Goal: Transaction & Acquisition: Book appointment/travel/reservation

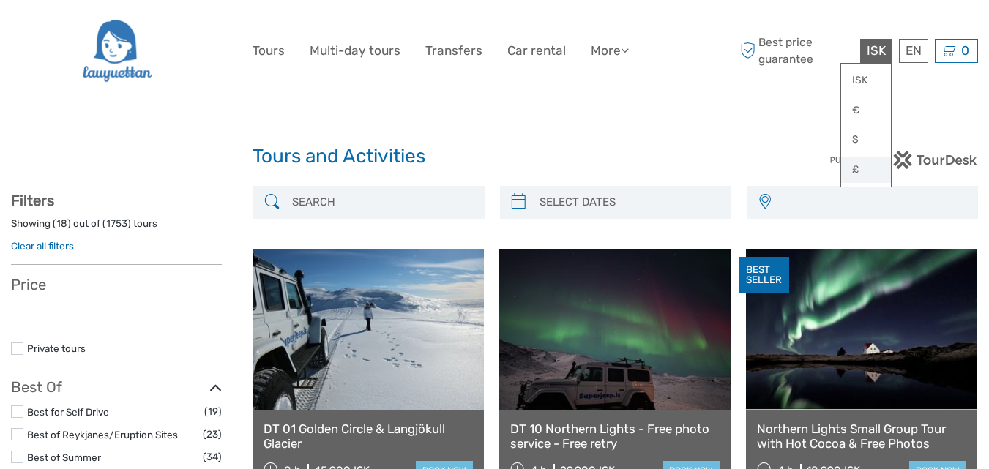
click at [856, 174] on link "£" at bounding box center [866, 170] width 50 height 26
select select
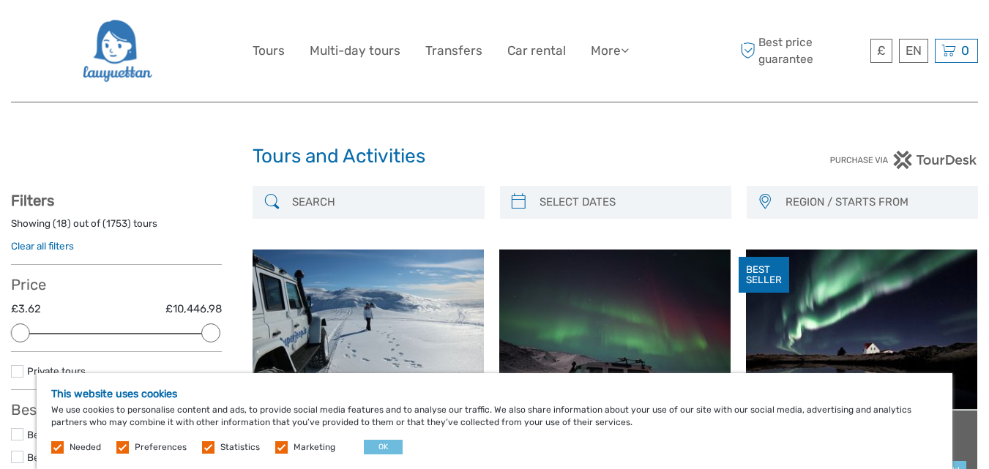
click at [355, 207] on input "search" at bounding box center [381, 203] width 190 height 26
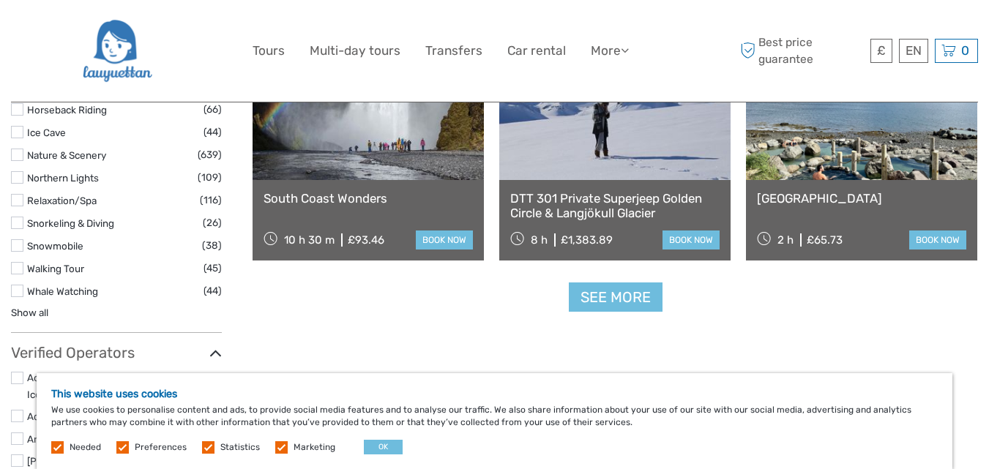
scroll to position [1561, 0]
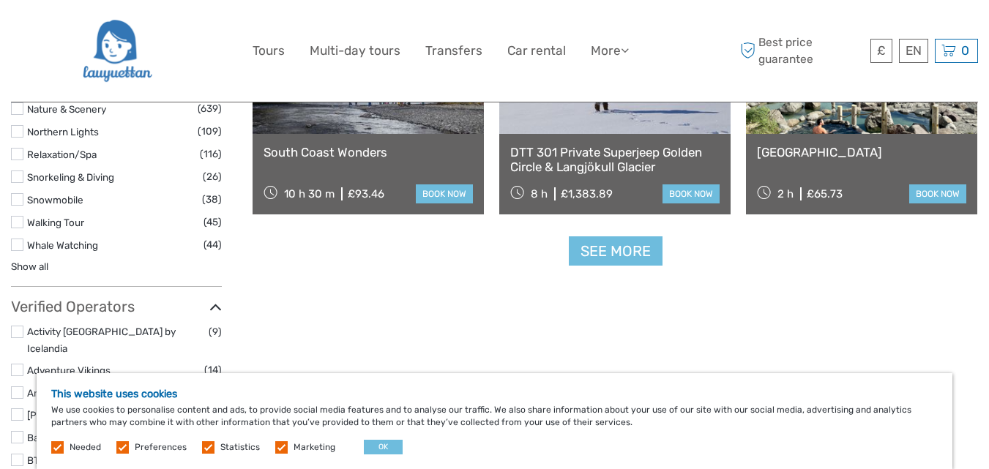
click at [16, 247] on label at bounding box center [17, 245] width 12 height 12
click at [0, 0] on input "checkbox" at bounding box center [0, 0] width 0 height 0
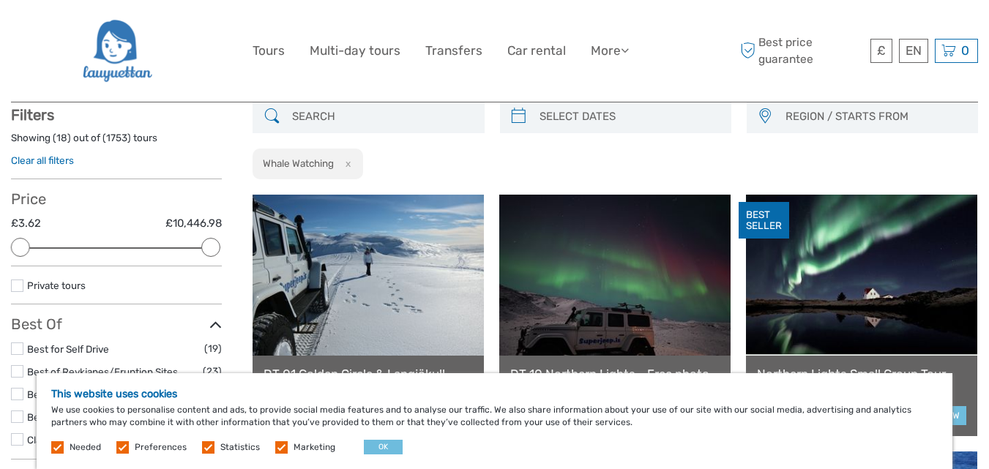
scroll to position [83, 0]
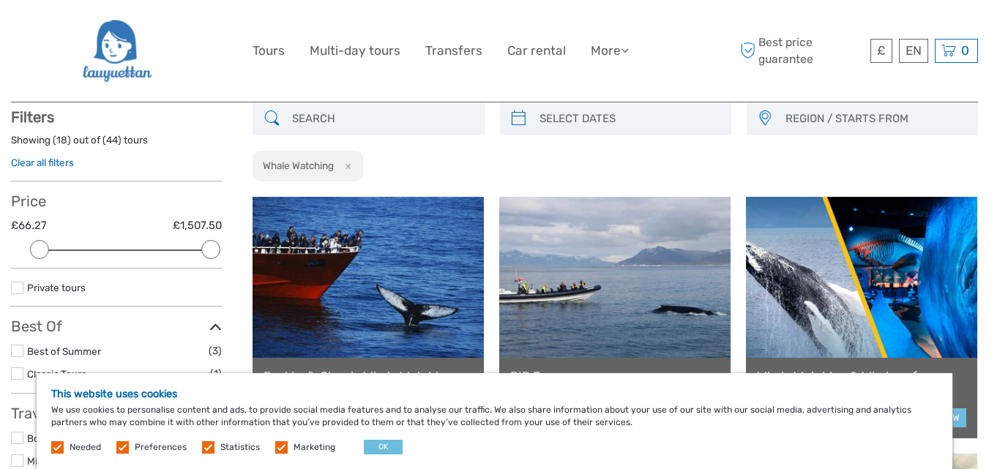
type input "02/09/2025"
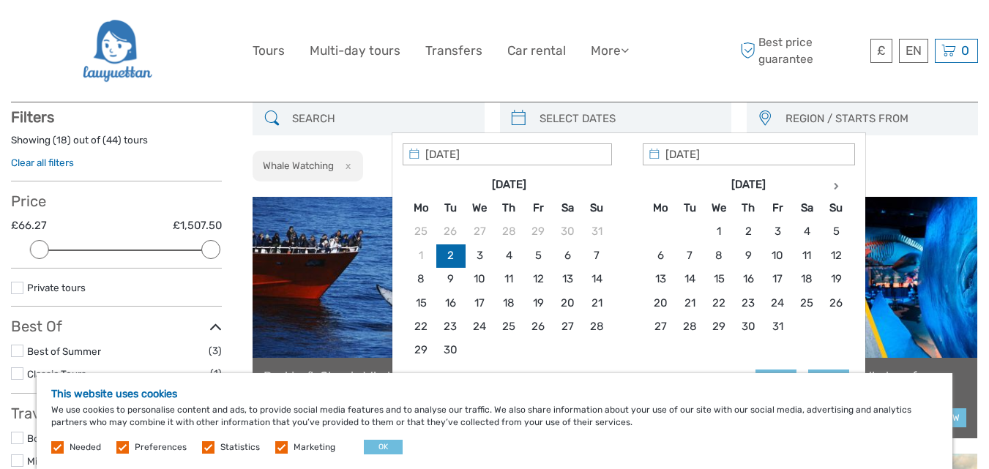
click at [658, 122] on input "search" at bounding box center [629, 119] width 190 height 26
type input "24/09/2025"
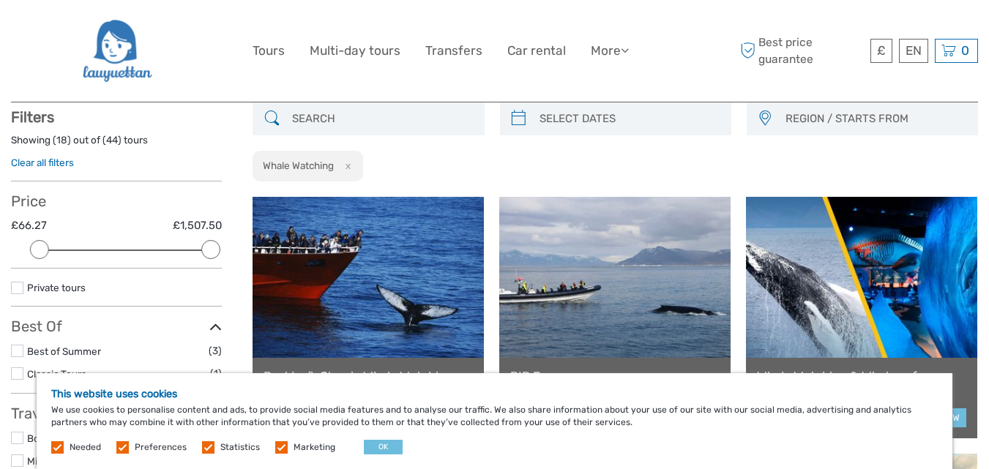
click at [940, 158] on div "REGION / STARTS FROM Capital Region East North Northeast Reykjanes / Keflavík S…" at bounding box center [614, 142] width 725 height 80
click at [629, 119] on div at bounding box center [629, 133] width 76 height 76
click at [520, 122] on icon at bounding box center [518, 118] width 15 height 23
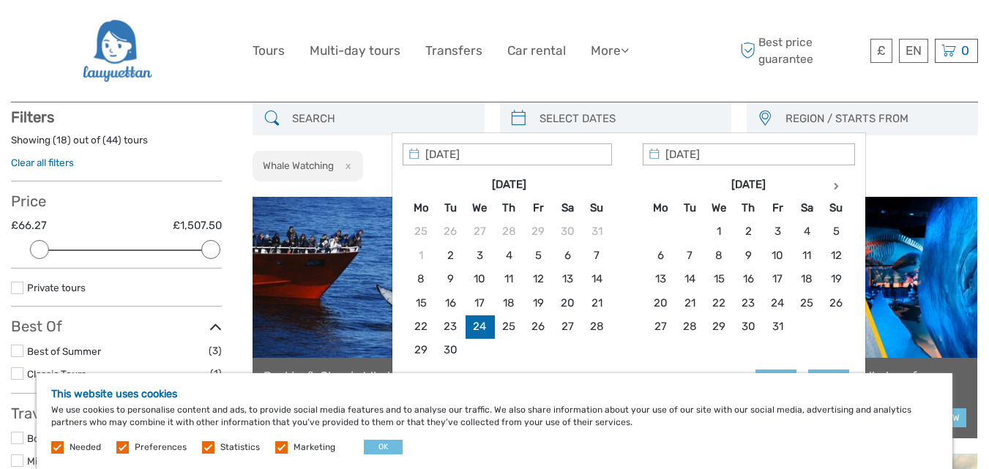
type input "24/09/2025"
click at [744, 151] on input "06/09/2025" at bounding box center [749, 154] width 212 height 22
type input "24/09/2025"
click at [382, 451] on button "OK" at bounding box center [383, 447] width 39 height 15
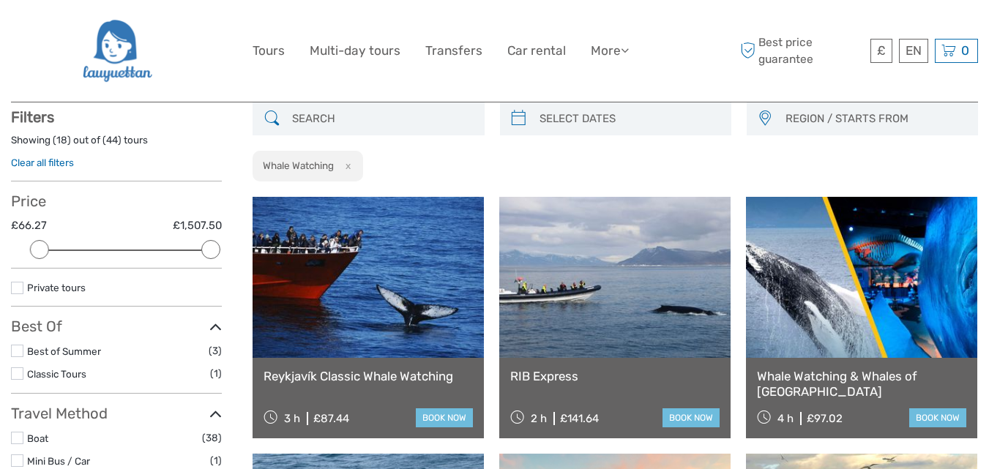
click at [631, 114] on input "search" at bounding box center [629, 119] width 190 height 26
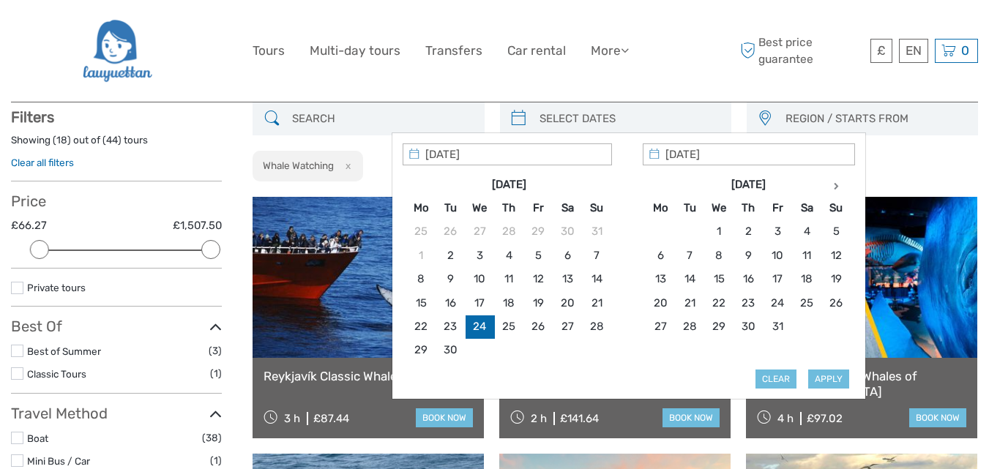
type input "24/09/2025"
click at [833, 382] on button "Apply" at bounding box center [828, 379] width 41 height 19
type input "24/09/2025 - 24/09/2025"
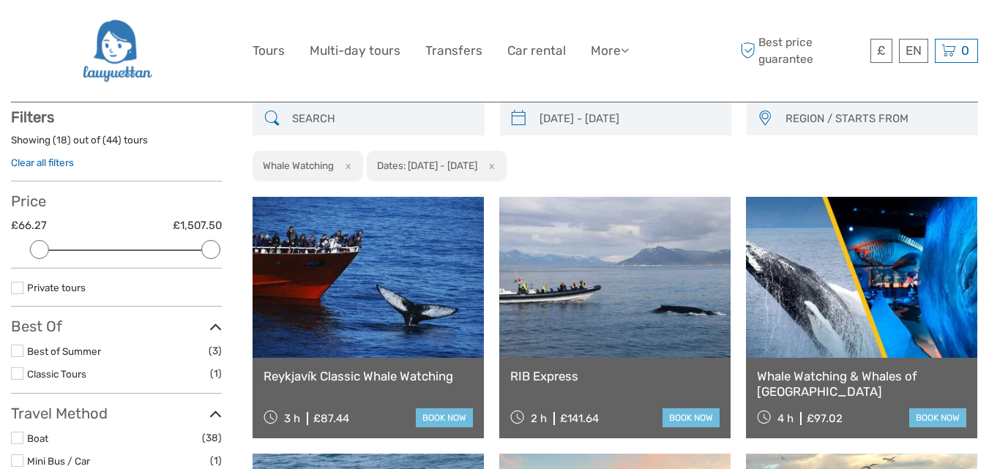
scroll to position [83, 0]
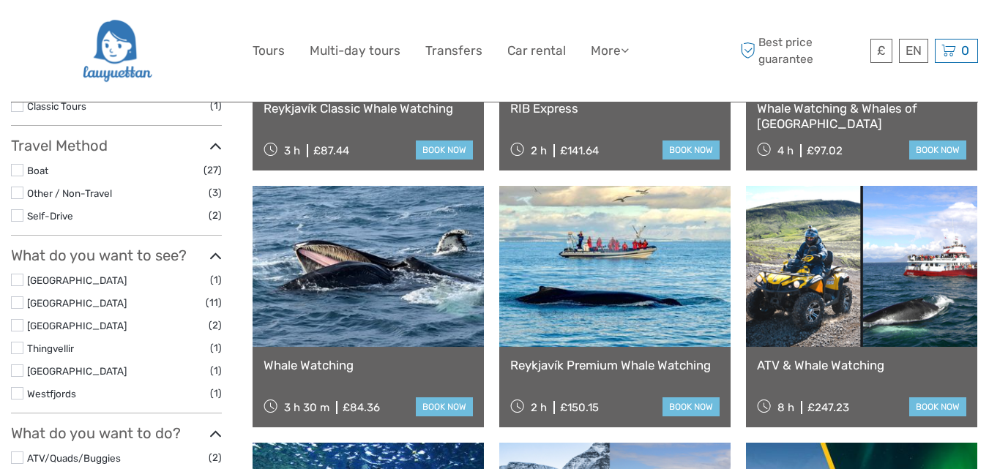
scroll to position [390, 0]
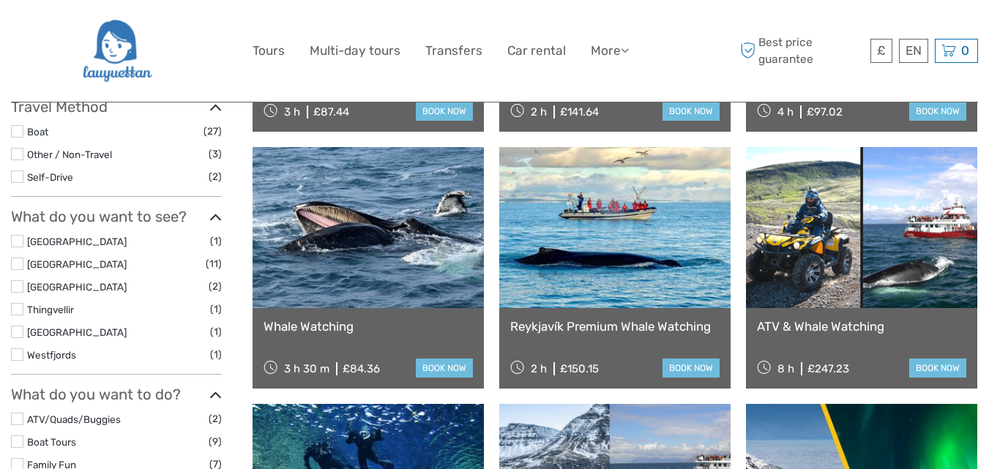
click at [16, 240] on label at bounding box center [17, 241] width 12 height 12
click at [0, 0] on input "checkbox" at bounding box center [0, 0] width 0 height 0
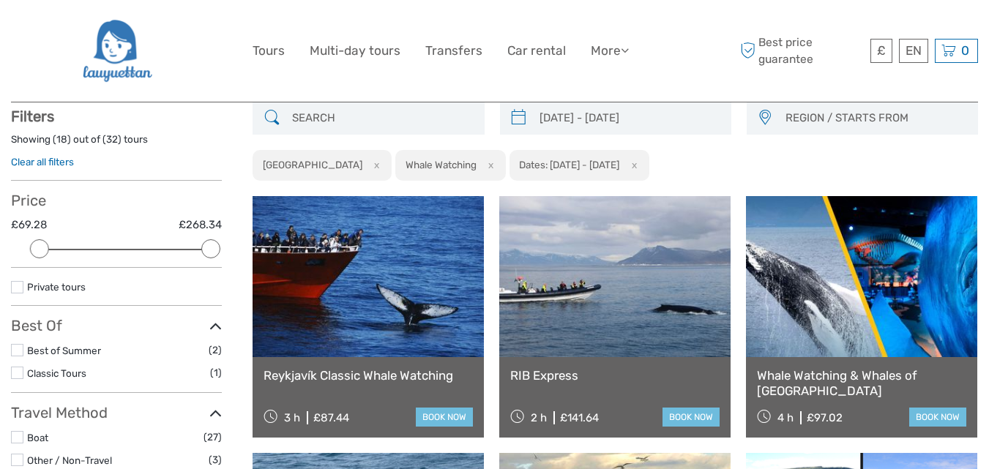
scroll to position [83, 0]
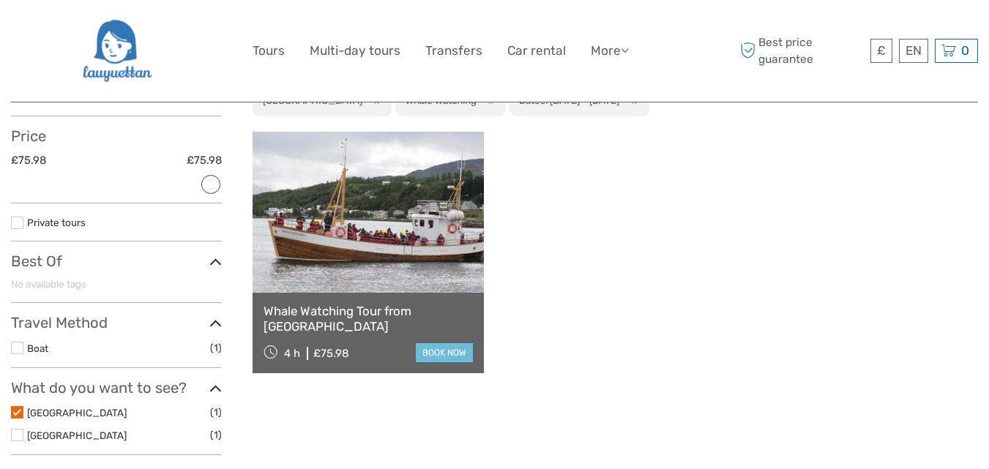
scroll to position [181, 0]
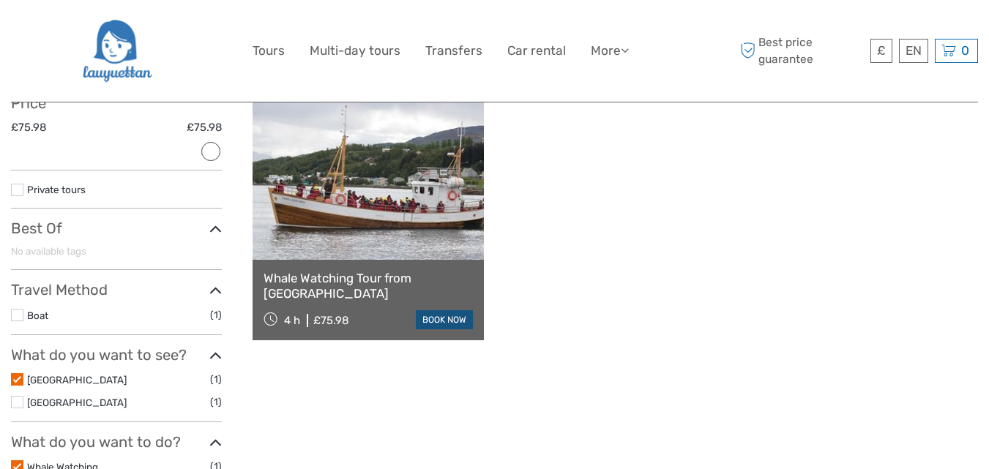
click at [449, 323] on link "book now" at bounding box center [444, 319] width 57 height 19
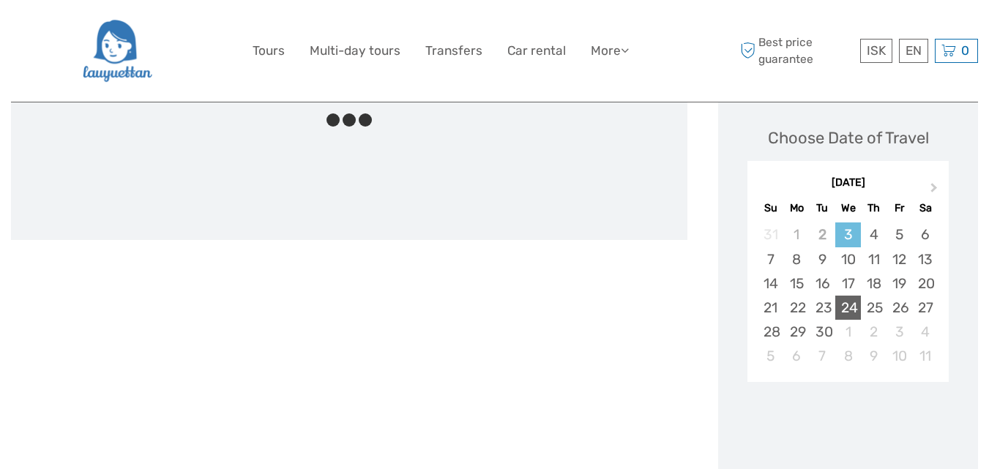
click at [850, 310] on div "24" at bounding box center [848, 308] width 26 height 24
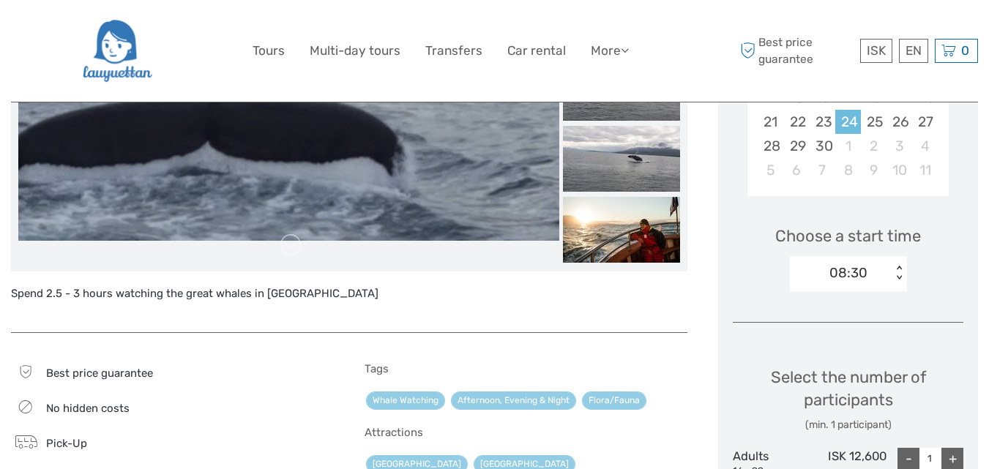
scroll to position [390, 0]
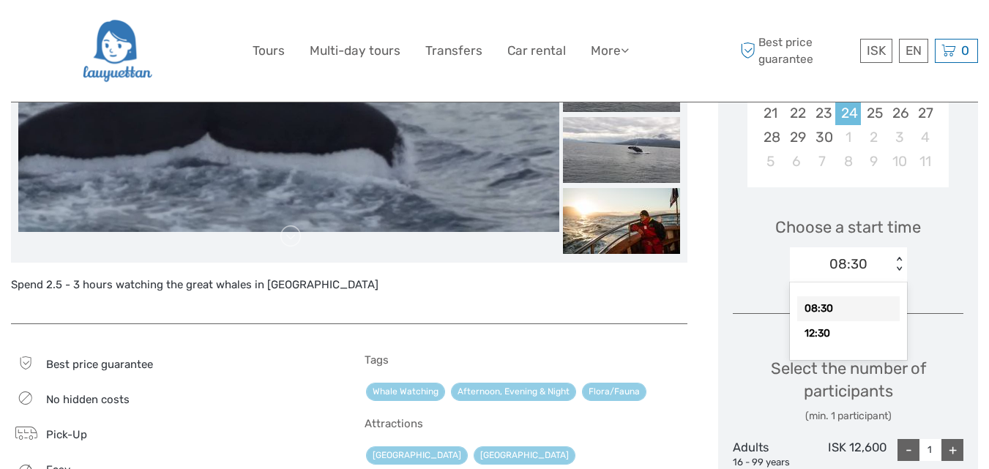
click at [900, 259] on div "< >" at bounding box center [898, 264] width 12 height 15
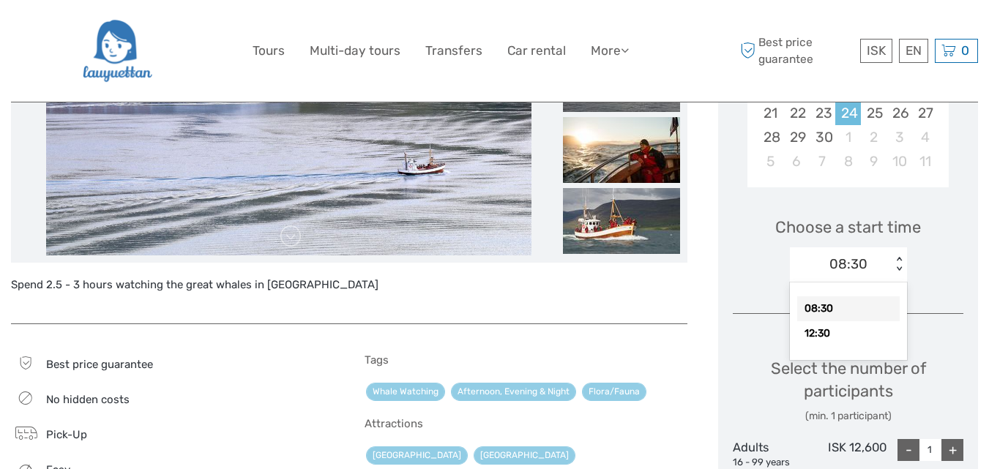
click at [809, 310] on div "08:30" at bounding box center [848, 308] width 102 height 25
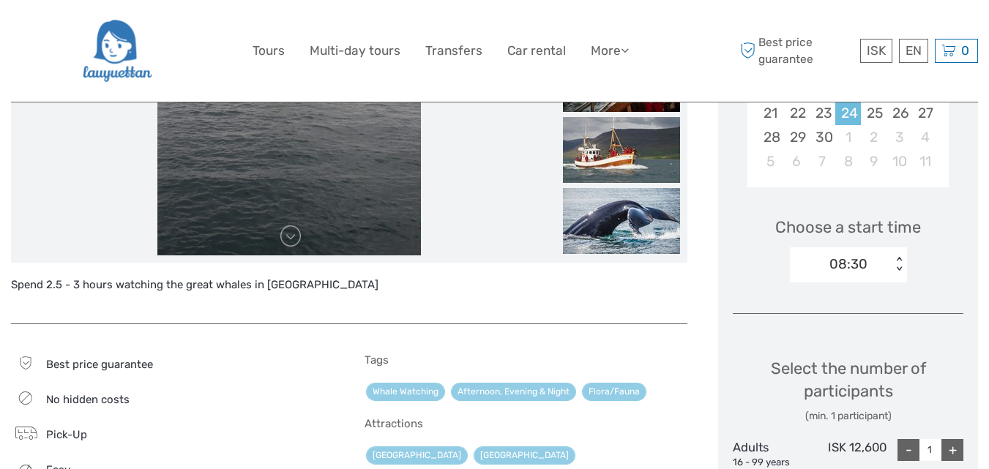
scroll to position [488, 0]
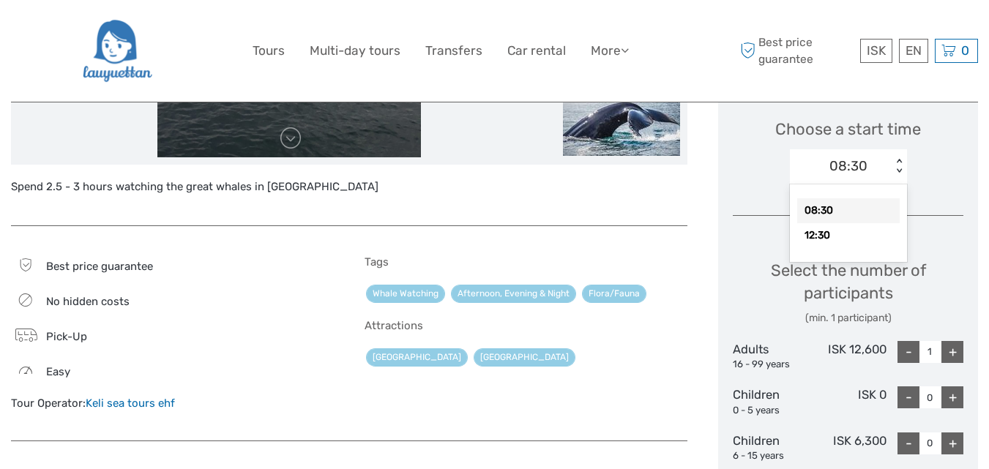
click at [894, 163] on div "< >" at bounding box center [898, 166] width 12 height 15
click at [823, 239] on div "12:30" at bounding box center [848, 235] width 102 height 25
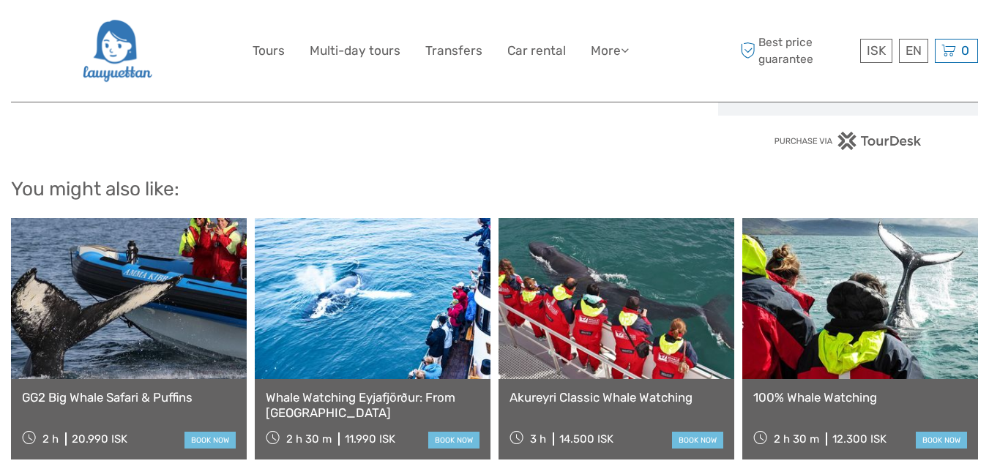
scroll to position [1171, 0]
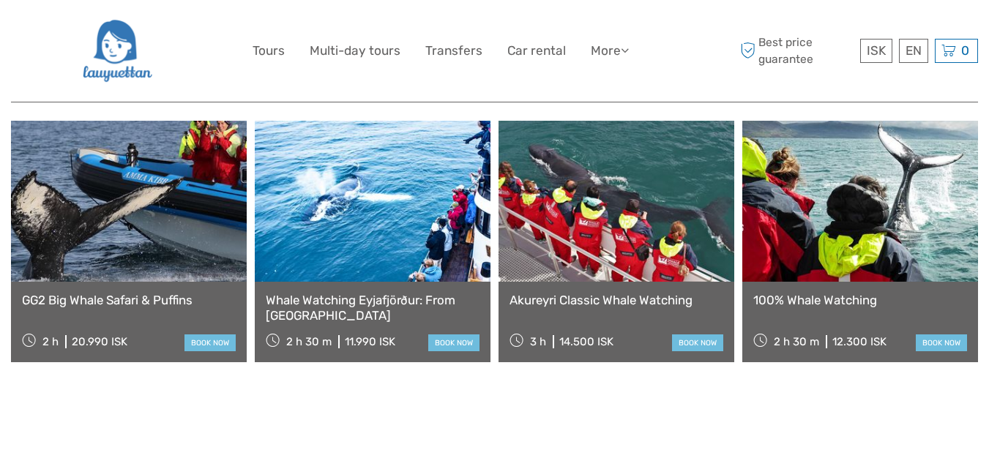
click at [869, 226] on link at bounding box center [860, 201] width 236 height 161
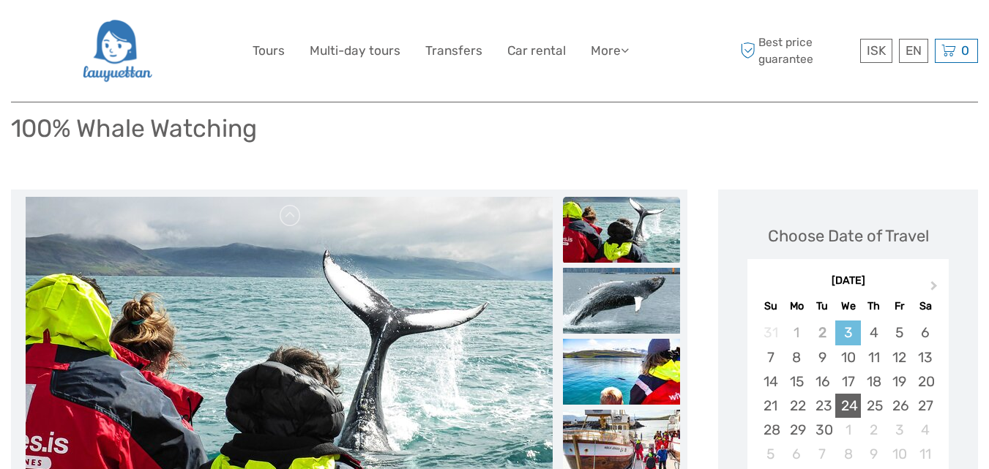
click at [856, 403] on div "24" at bounding box center [848, 406] width 26 height 24
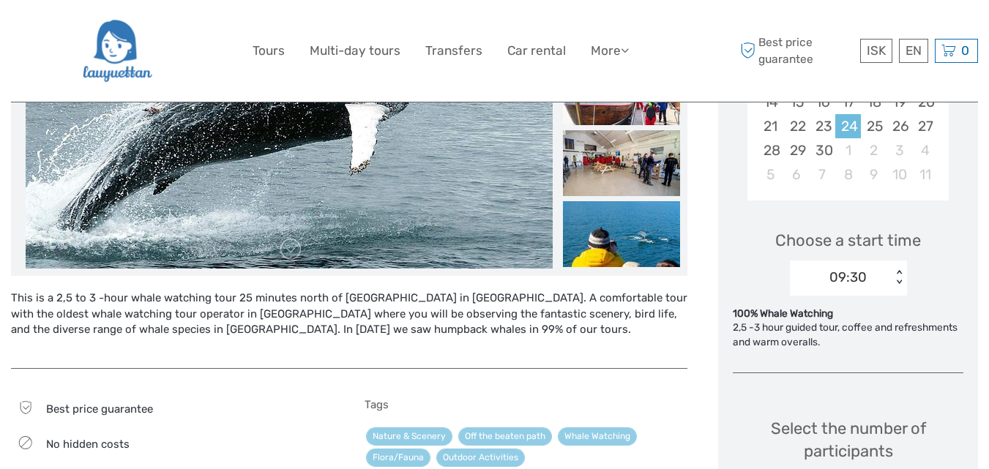
scroll to position [488, 0]
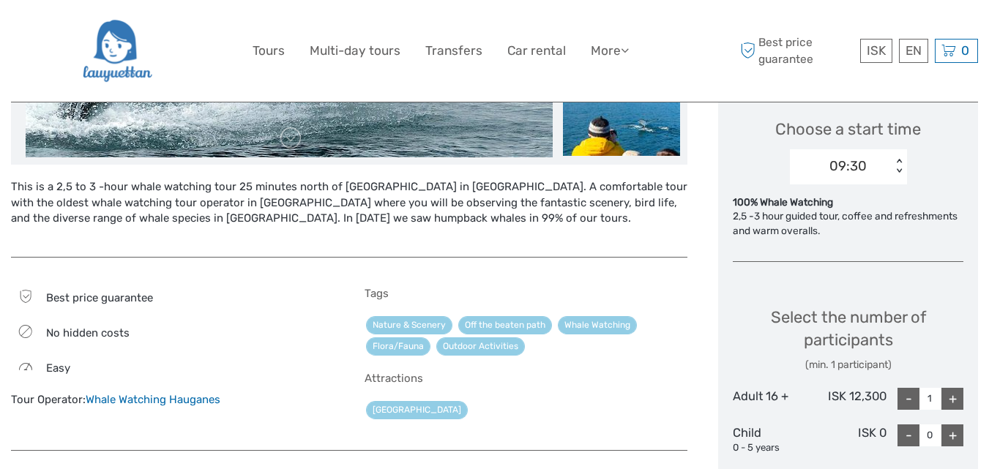
click at [901, 160] on div "< >" at bounding box center [898, 166] width 12 height 15
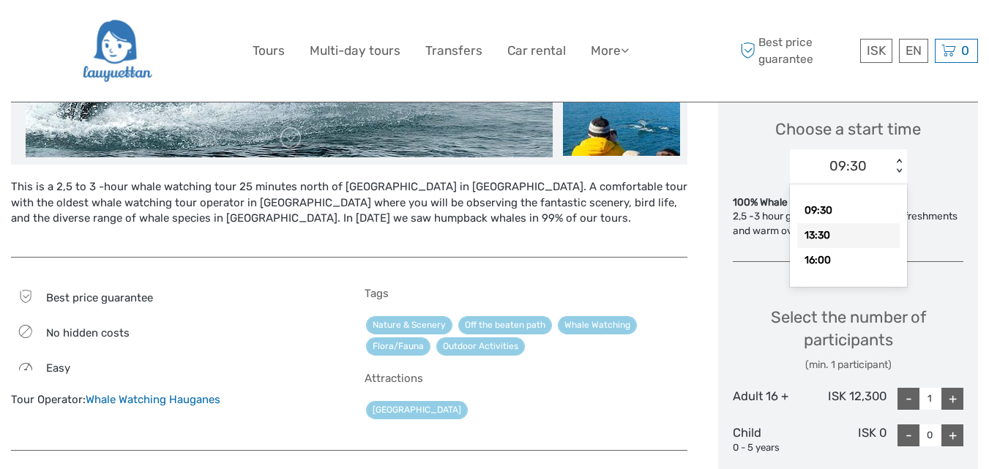
click at [833, 245] on div "13:30" at bounding box center [848, 235] width 102 height 25
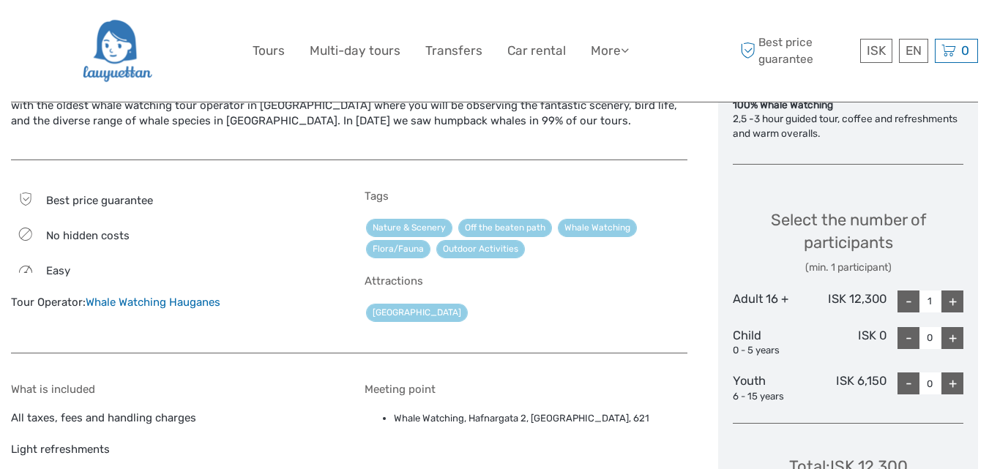
scroll to position [683, 0]
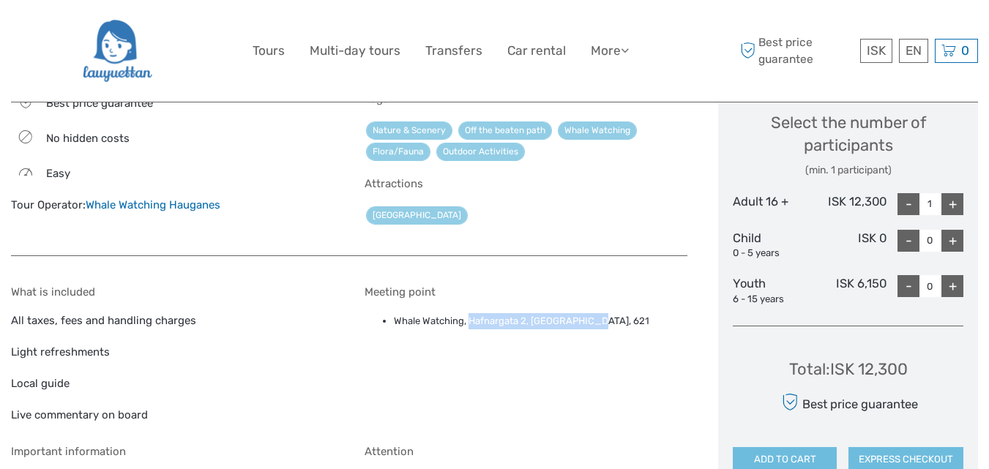
drag, startPoint x: 468, startPoint y: 323, endPoint x: 604, endPoint y: 313, distance: 136.5
click at [604, 313] on li "Whale Watching, Hafnargata 2, Hauganes, 621" at bounding box center [540, 321] width 293 height 16
copy li "Hafnargata 2, Hauganes, 621"
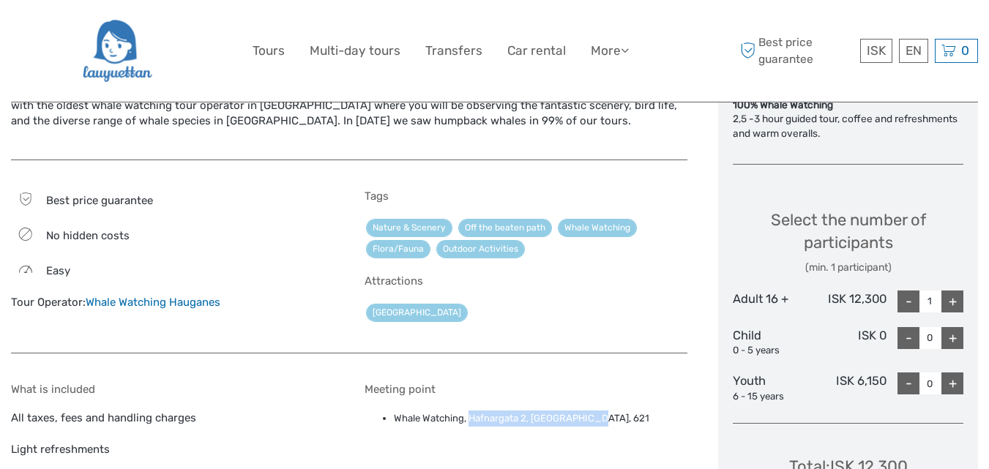
scroll to position [390, 0]
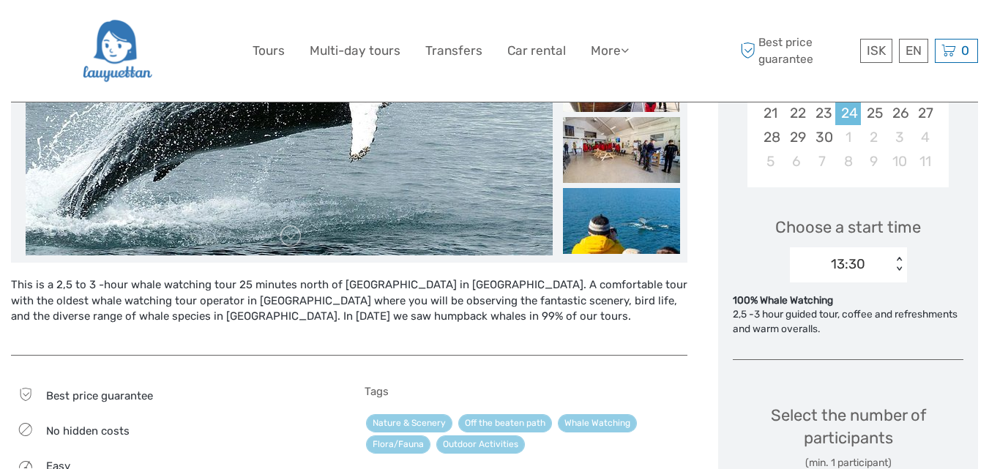
click at [894, 262] on div "< >" at bounding box center [898, 264] width 12 height 15
click at [897, 262] on div "< >" at bounding box center [898, 264] width 12 height 15
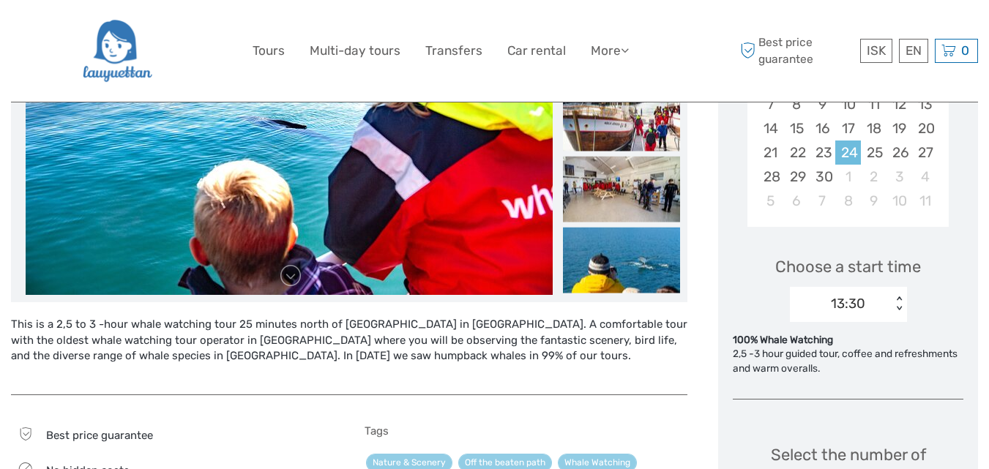
scroll to position [381, 0]
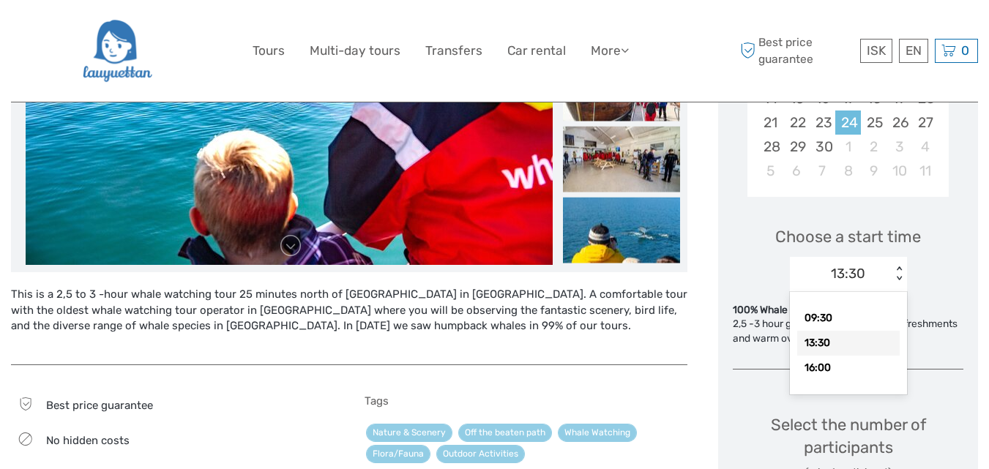
click at [900, 271] on div "< >" at bounding box center [898, 273] width 12 height 15
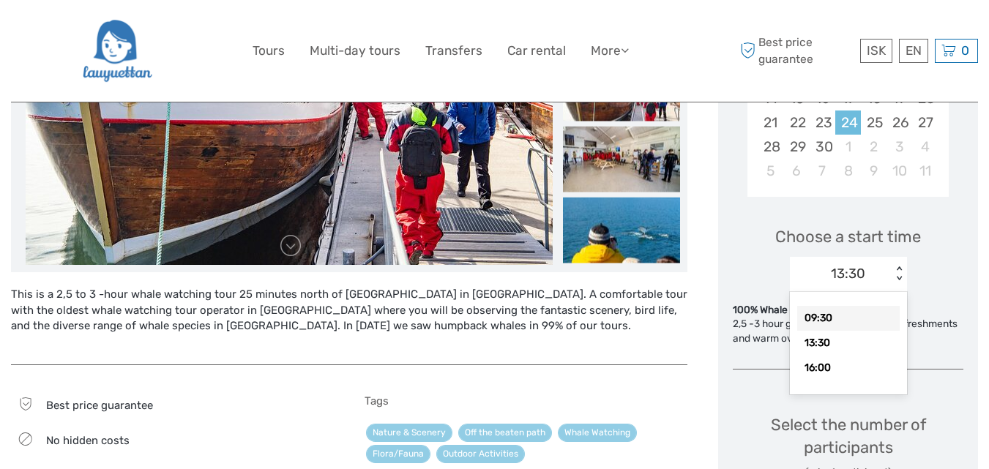
click at [826, 320] on div "09:30" at bounding box center [848, 318] width 102 height 25
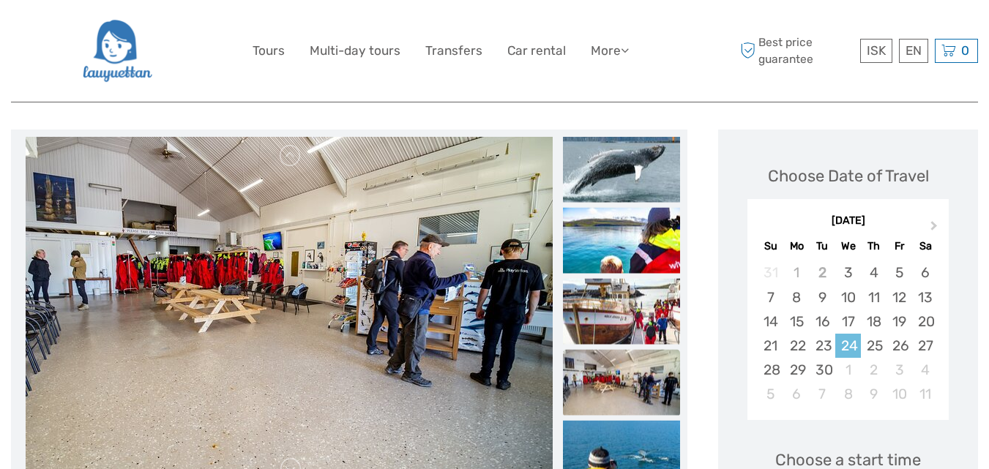
scroll to position [233, 0]
